Goal: Task Accomplishment & Management: Use online tool/utility

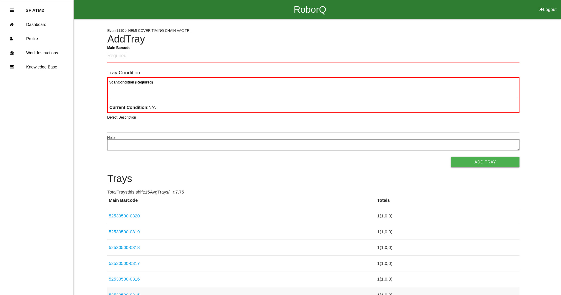
scroll to position [2, 0]
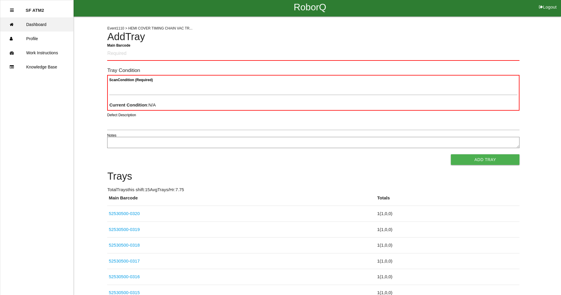
click at [44, 25] on link "Dashboard" at bounding box center [36, 24] width 73 height 14
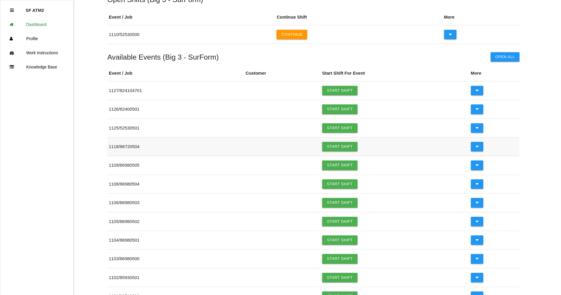
scroll to position [59, 0]
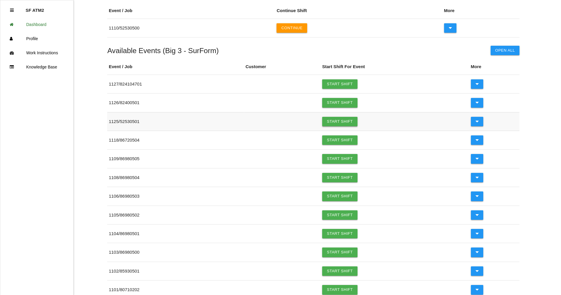
click at [344, 123] on link "Start Shift" at bounding box center [339, 121] width 35 height 9
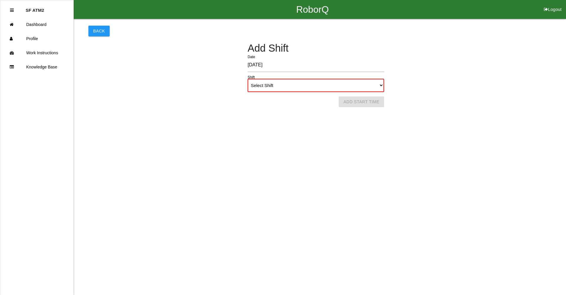
click at [293, 91] on select "Select Shift 1st Shift 2nd Shift 3rd Shift 4th Shift" at bounding box center [315, 85] width 136 height 13
click at [247, 79] on select "Select Shift 1st Shift 2nd Shift 3rd Shift 4th Shift" at bounding box center [315, 85] width 136 height 13
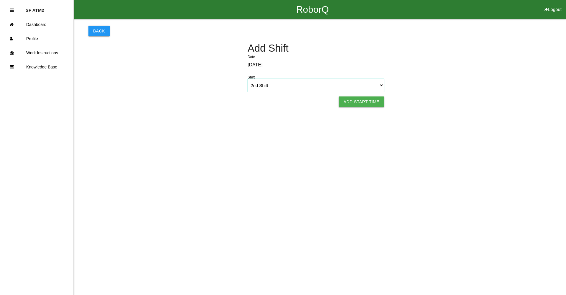
click at [301, 89] on select "Select Shift 1st Shift 2nd Shift 3rd Shift 4th Shift" at bounding box center [315, 85] width 136 height 13
select select "1"
click at [247, 79] on select "Select Shift 1st Shift 2nd Shift 3rd Shift 4th Shift" at bounding box center [315, 85] width 136 height 13
click at [361, 99] on button "Add Start Time" at bounding box center [360, 101] width 45 height 11
select select "48"
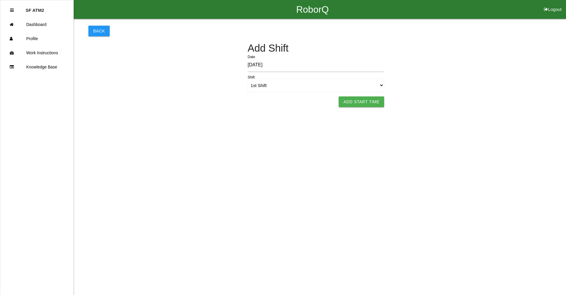
select select "2"
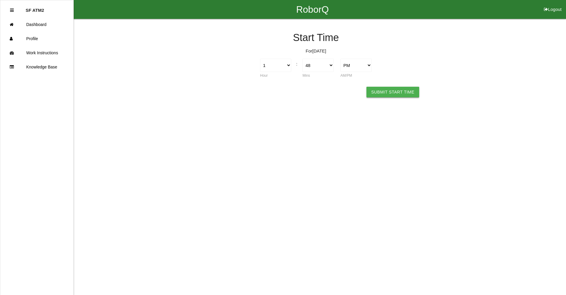
click at [382, 96] on button "Submit Start Time" at bounding box center [392, 92] width 52 height 11
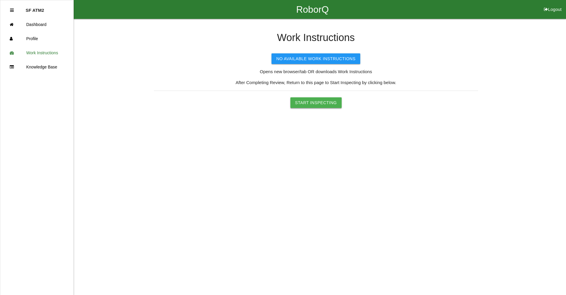
click at [315, 103] on button "Start Inspecting" at bounding box center [315, 102] width 51 height 11
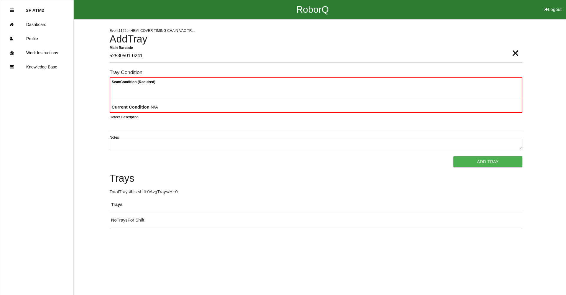
type Barcode "52530501-0241"
type Condition "goo"
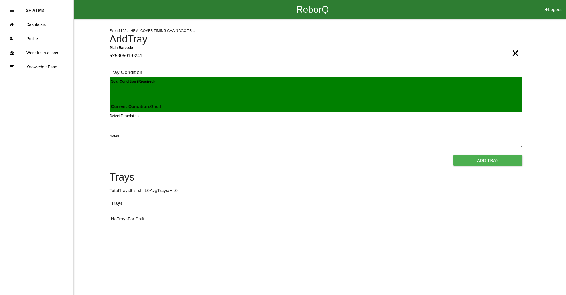
click at [453, 155] on button "Add Tray" at bounding box center [487, 160] width 69 height 11
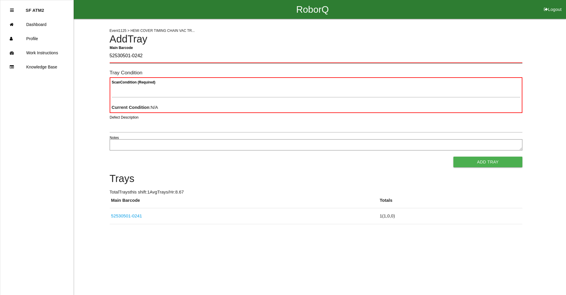
type Barcode "52530501-0242"
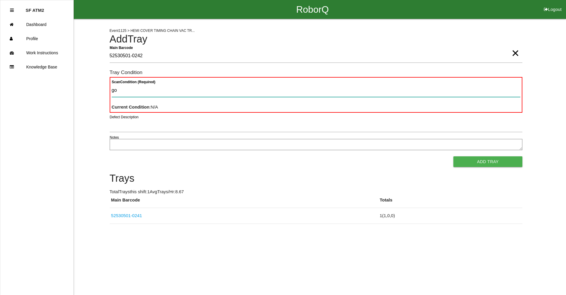
type Condition "goo"
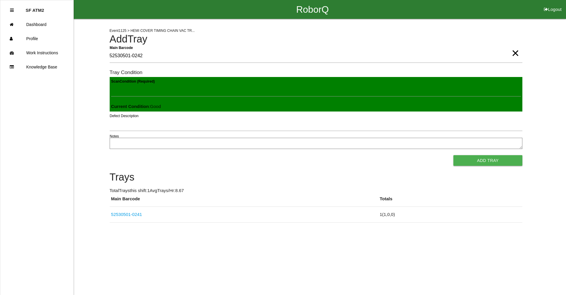
click at [453, 155] on button "Add Tray" at bounding box center [487, 160] width 69 height 11
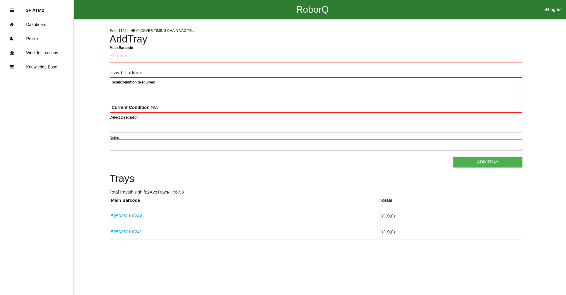
click at [109, 54] on div "Event 1125 > HEMI COVER TIMING CHAIN VAC TR... Add Tray Main Barcode Tray Condi…" at bounding box center [283, 129] width 566 height 221
click at [124, 56] on Barcode "Main Barcode" at bounding box center [316, 56] width 412 height 14
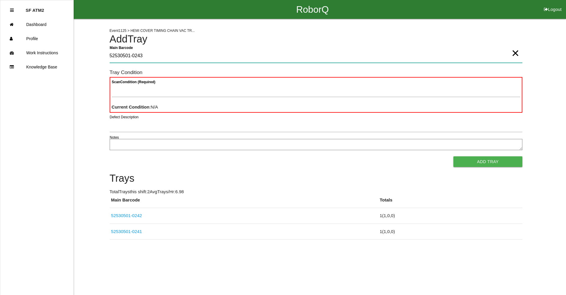
type Barcode "52530501-0243"
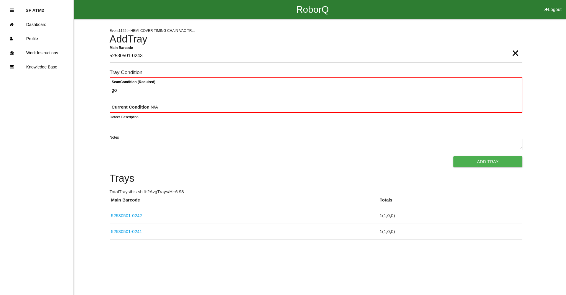
type Condition "goo"
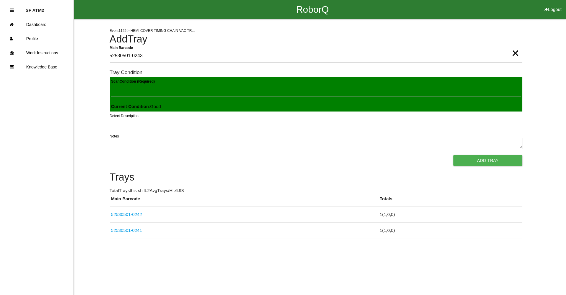
click at [453, 155] on button "Add Tray" at bounding box center [487, 160] width 69 height 11
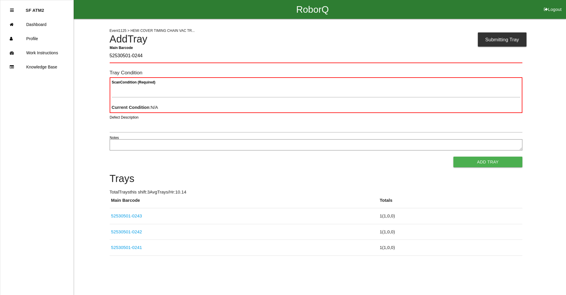
type Barcode "52530501-0244"
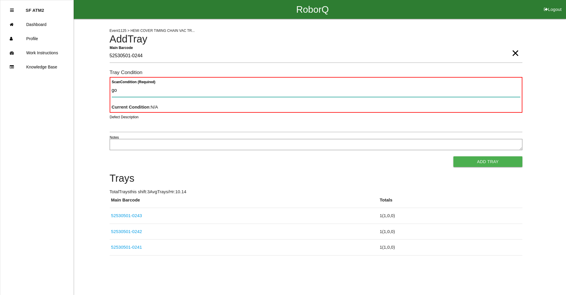
type Condition "goo"
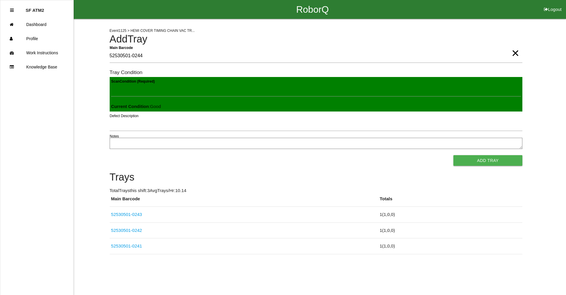
click at [453, 155] on button "Add Tray" at bounding box center [487, 160] width 69 height 11
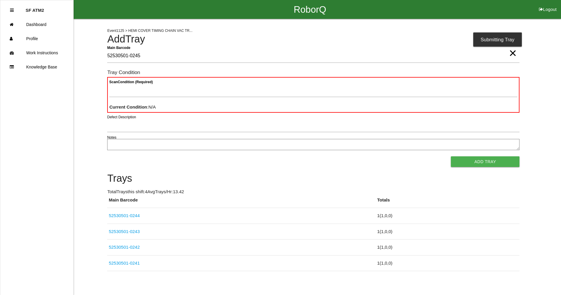
type Barcode "52530501-0245"
type Condition "goo"
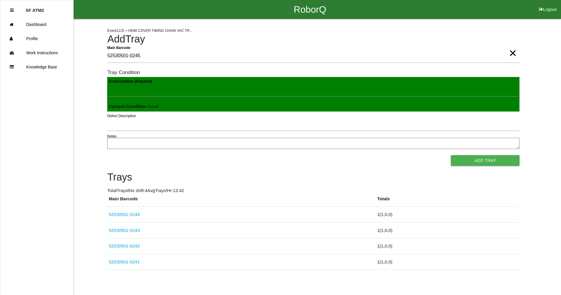
click at [451, 155] on button "Add Tray" at bounding box center [485, 160] width 69 height 11
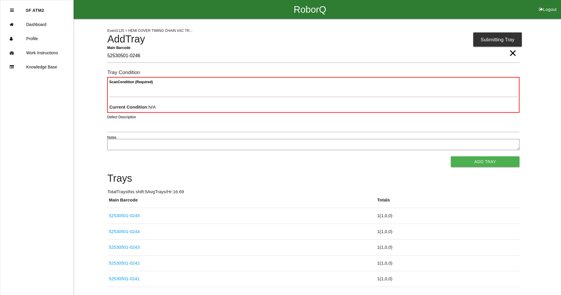
type Barcode "52530501-0246"
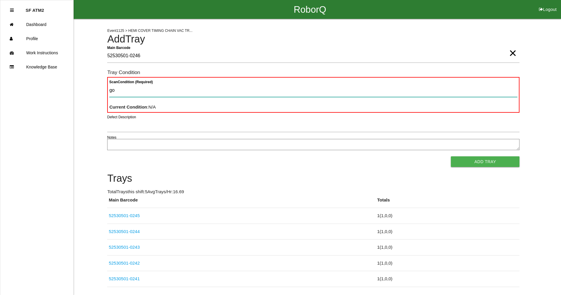
type Condition "goo"
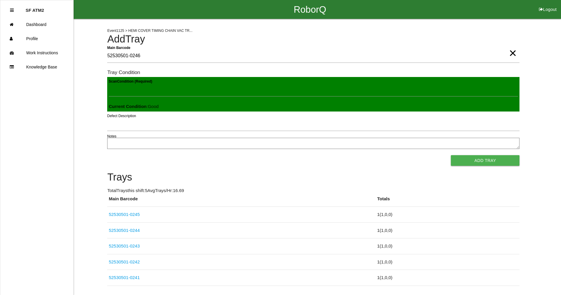
click at [451, 155] on button "Add Tray" at bounding box center [485, 160] width 69 height 11
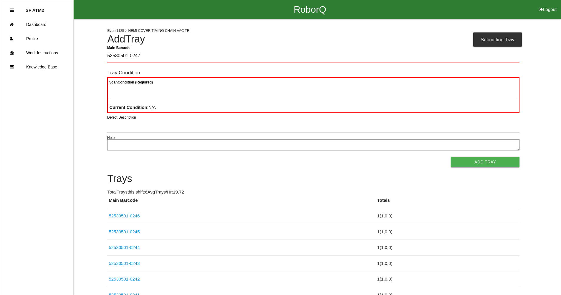
type Barcode "52530501-0247"
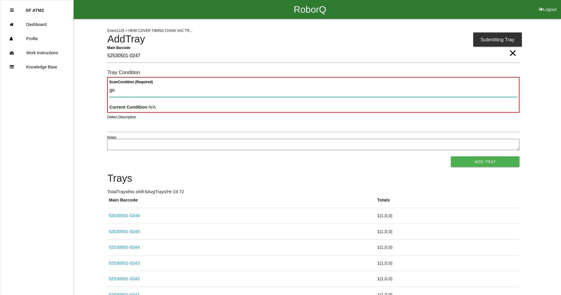
type Condition "goo"
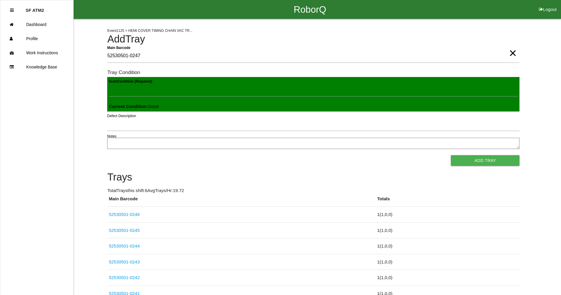
click at [451, 155] on button "Add Tray" at bounding box center [485, 160] width 69 height 11
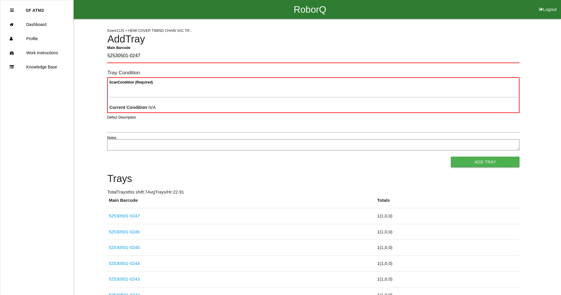
type Barcode "52530501-0247"
click at [515, 51] on span "×" at bounding box center [513, 47] width 8 height 12
click at [370, 52] on Barcode "Main Barcode" at bounding box center [313, 56] width 412 height 14
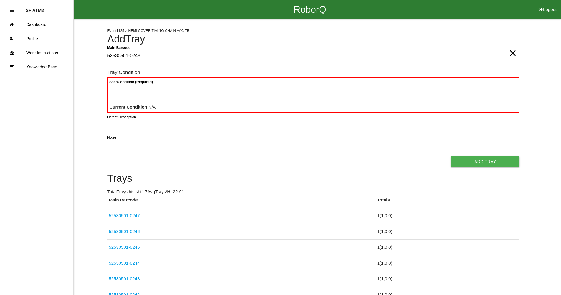
type Barcode "52530501-0248"
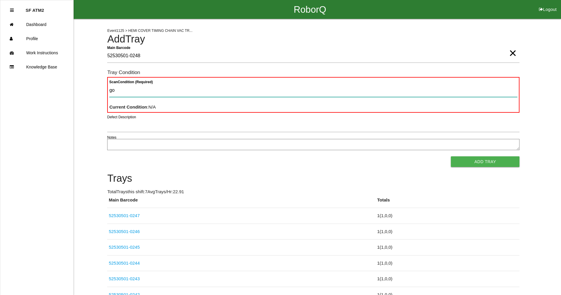
type Condition "goo"
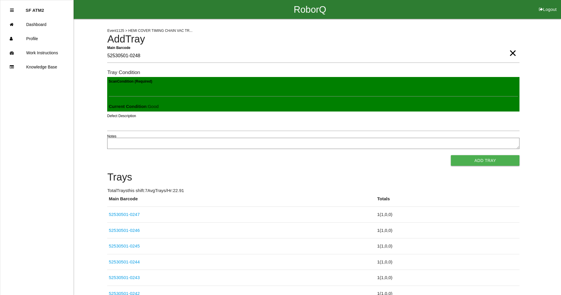
click at [451, 155] on button "Add Tray" at bounding box center [485, 160] width 69 height 11
